Goal: Task Accomplishment & Management: Manage account settings

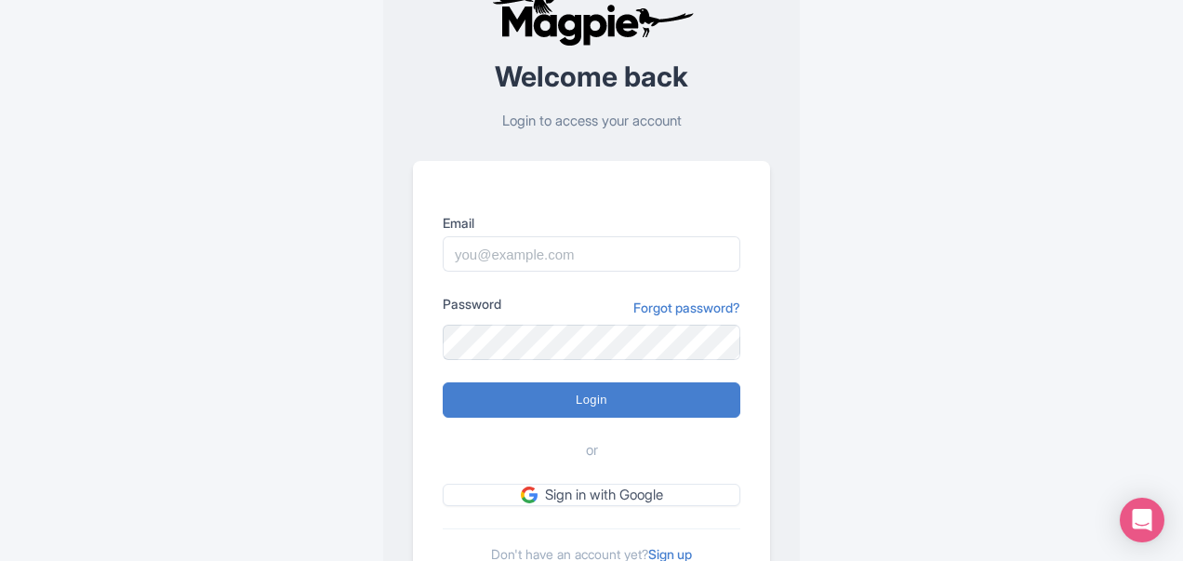
scroll to position [164, 0]
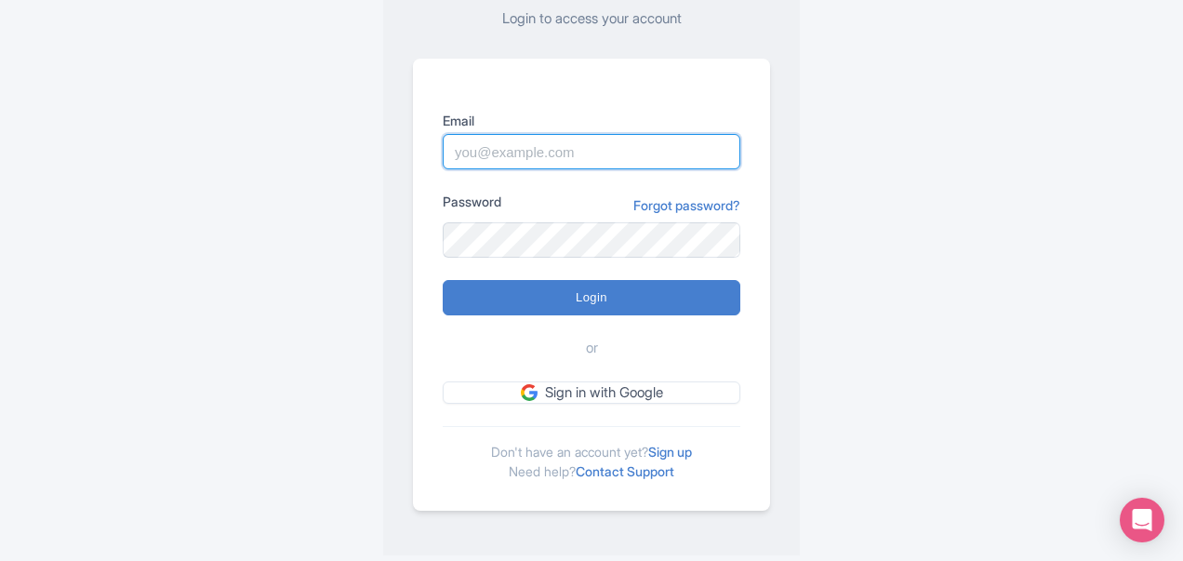
click at [595, 151] on input "Email" at bounding box center [592, 151] width 298 height 35
click at [593, 146] on input "Email" at bounding box center [592, 151] width 298 height 35
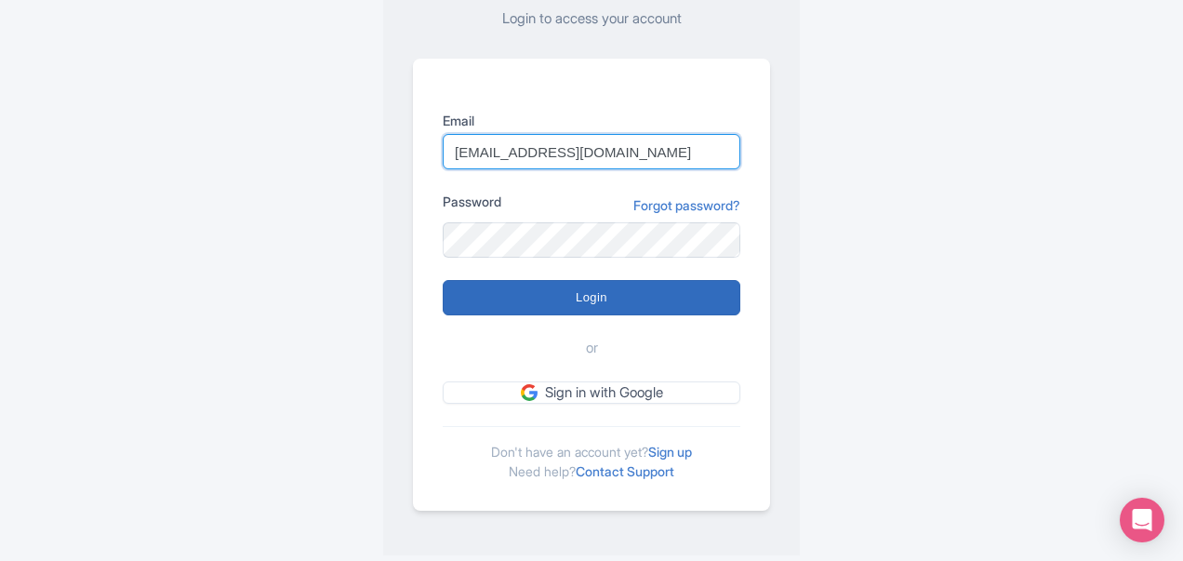
type input "[EMAIL_ADDRESS][DOMAIN_NAME]"
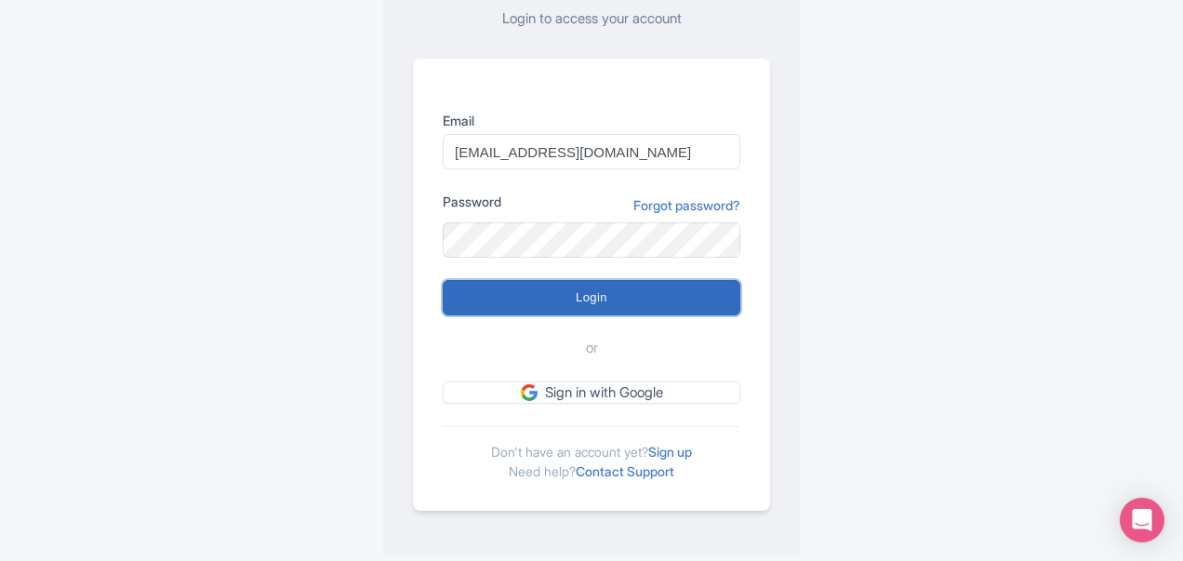
click at [594, 302] on input "Login" at bounding box center [592, 297] width 298 height 35
type input "Logging in..."
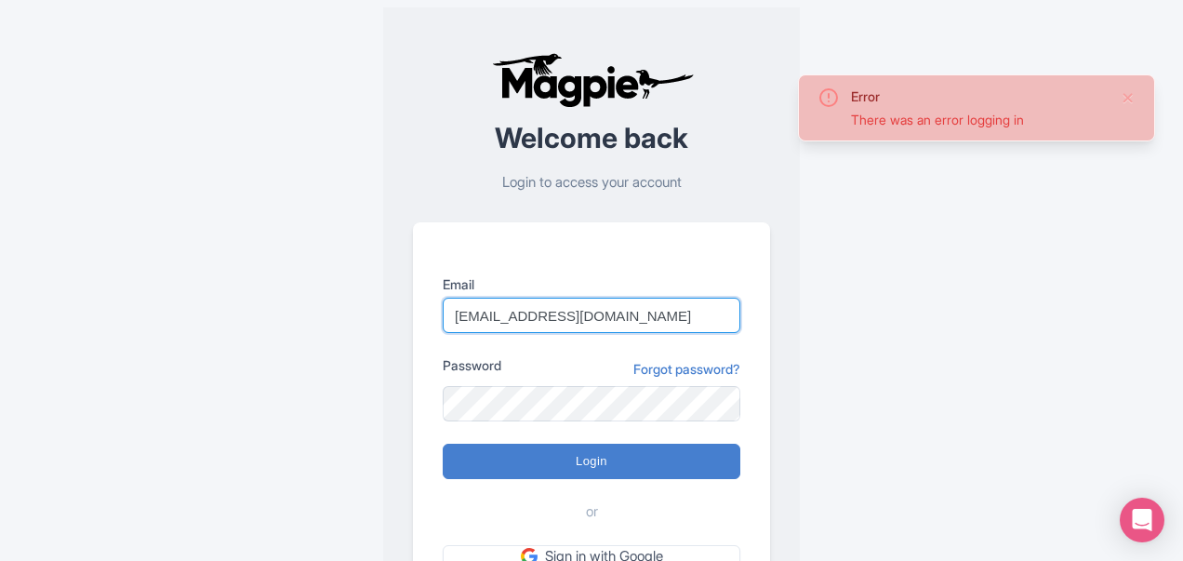
click at [657, 310] on input "[EMAIL_ADDRESS][DOMAIN_NAME]" at bounding box center [592, 315] width 298 height 35
drag, startPoint x: 672, startPoint y: 315, endPoint x: 383, endPoint y: 297, distance: 288.9
click at [383, 297] on div "Welcome back Login to access your account Email [EMAIL_ADDRESS][DOMAIN_NAME] Pa…" at bounding box center [591, 363] width 417 height 712
click at [704, 364] on link "Forgot password?" at bounding box center [686, 369] width 107 height 20
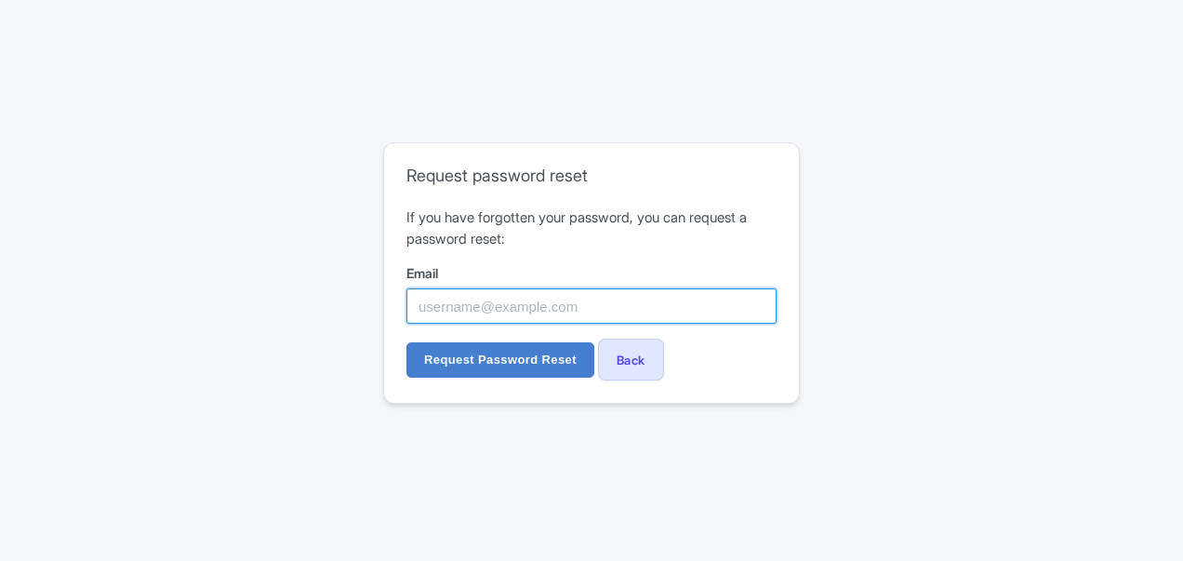
click at [459, 308] on input "Email" at bounding box center [591, 305] width 370 height 35
type input "[EMAIL_ADDRESS][DOMAIN_NAME]"
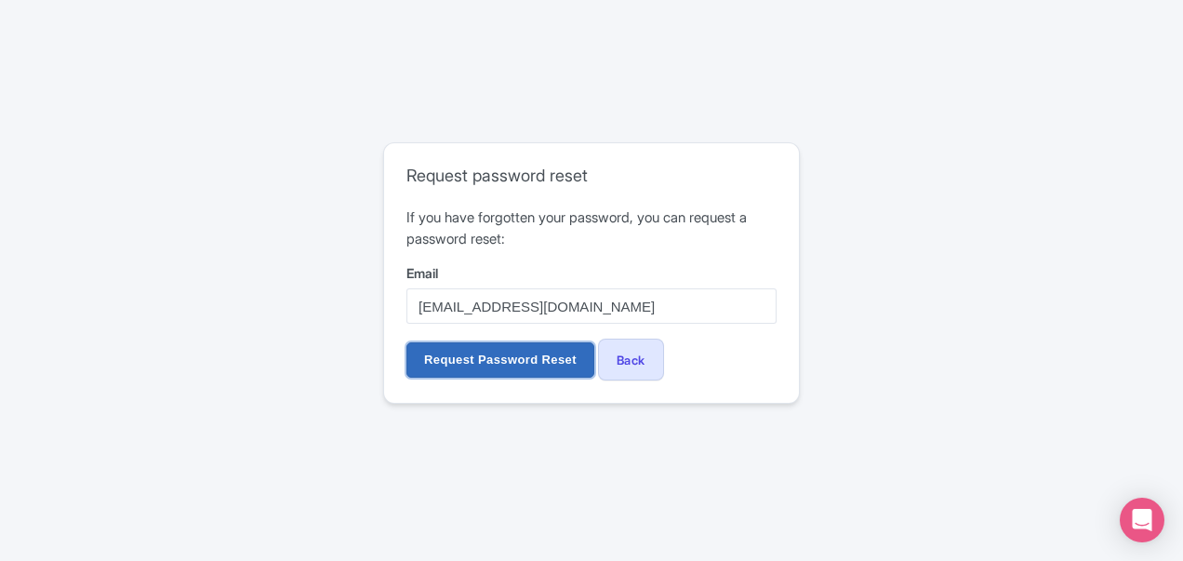
click at [515, 362] on input "Request Password Reset" at bounding box center [500, 359] width 188 height 35
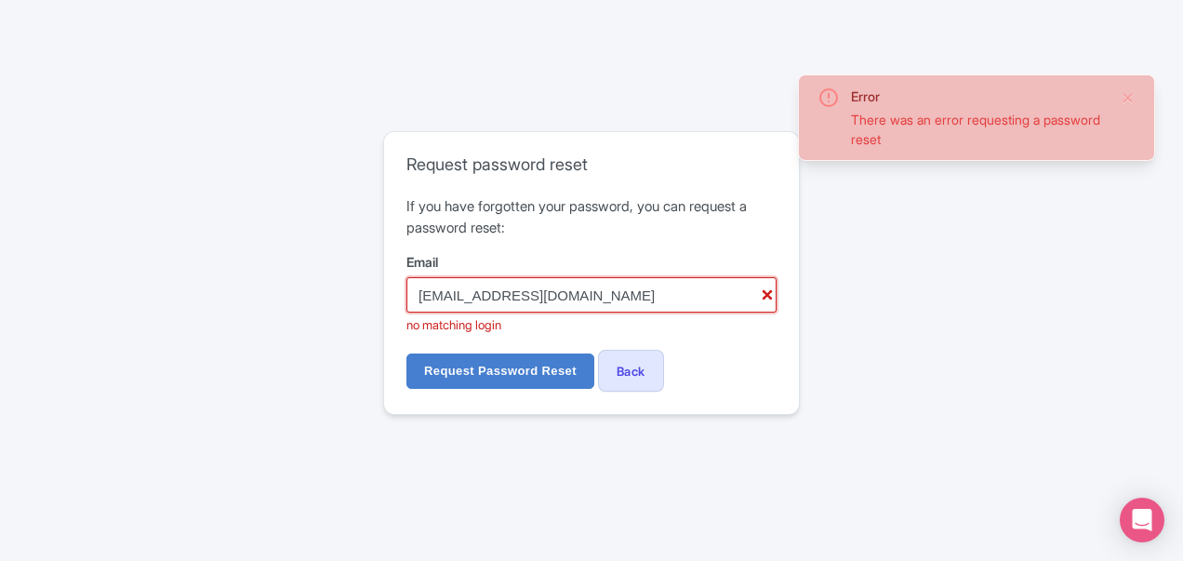
click at [483, 295] on input "[EMAIL_ADDRESS][DOMAIN_NAME]" at bounding box center [591, 294] width 370 height 35
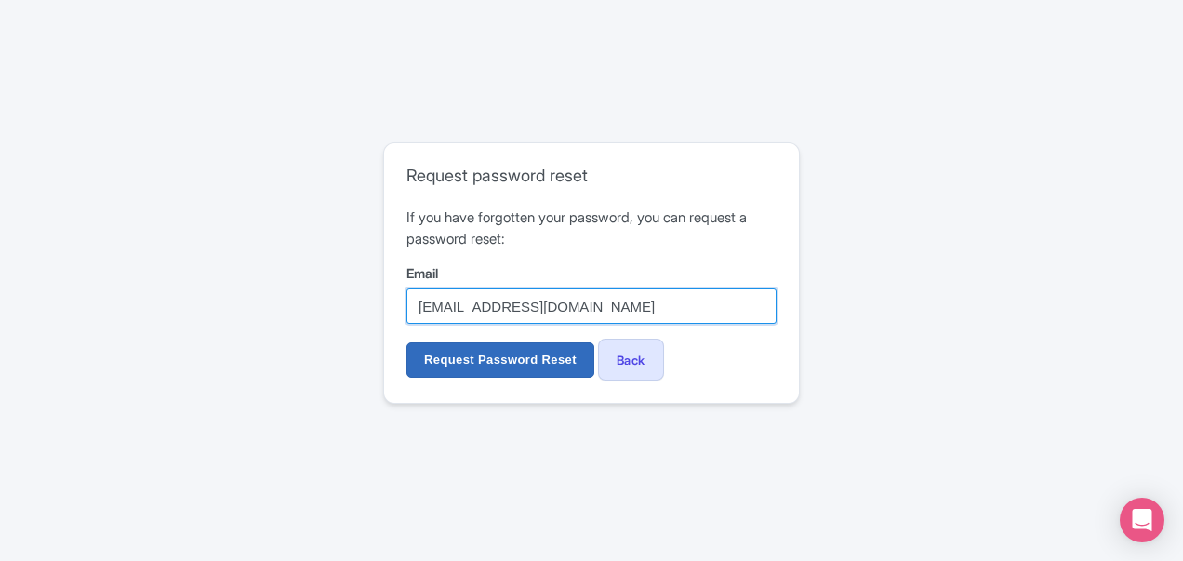
type input "balotanzaniasafaris@gmail.com"
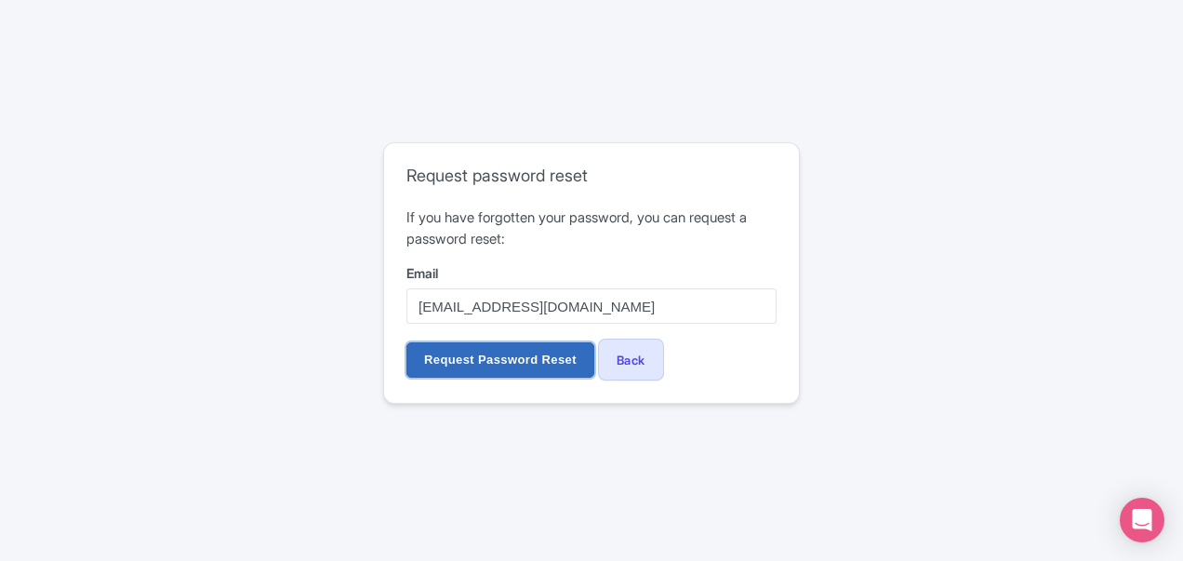
click at [545, 373] on input "Request Password Reset" at bounding box center [500, 359] width 188 height 35
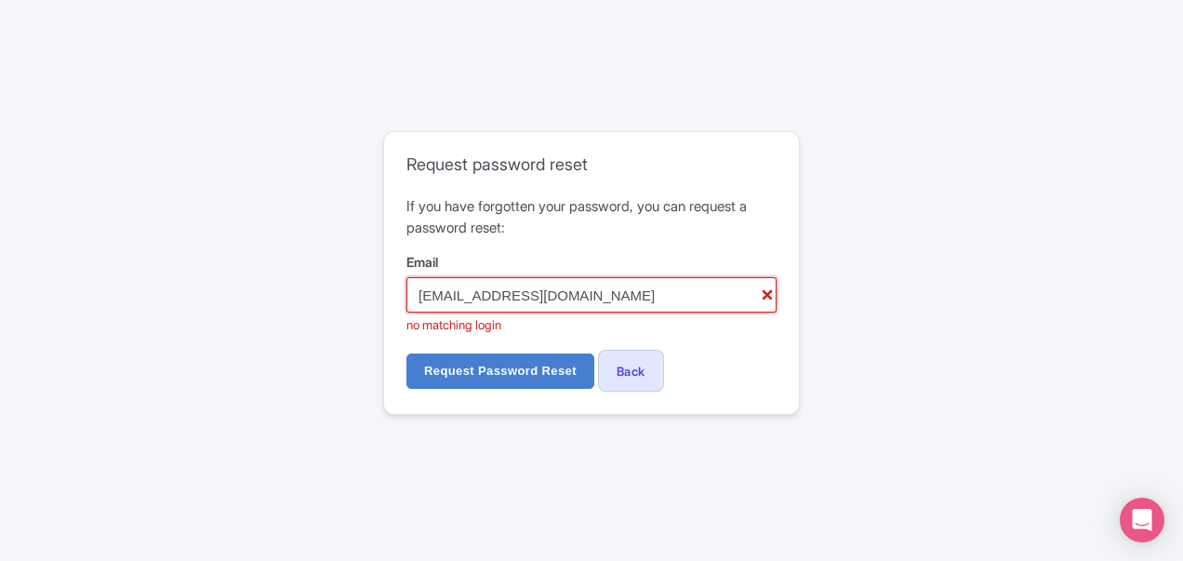
drag, startPoint x: 538, startPoint y: 297, endPoint x: 399, endPoint y: 288, distance: 138.8
click at [399, 288] on div "Request password reset If you have forgotten your password, you can request a p…" at bounding box center [591, 273] width 415 height 282
